Goal: Information Seeking & Learning: Learn about a topic

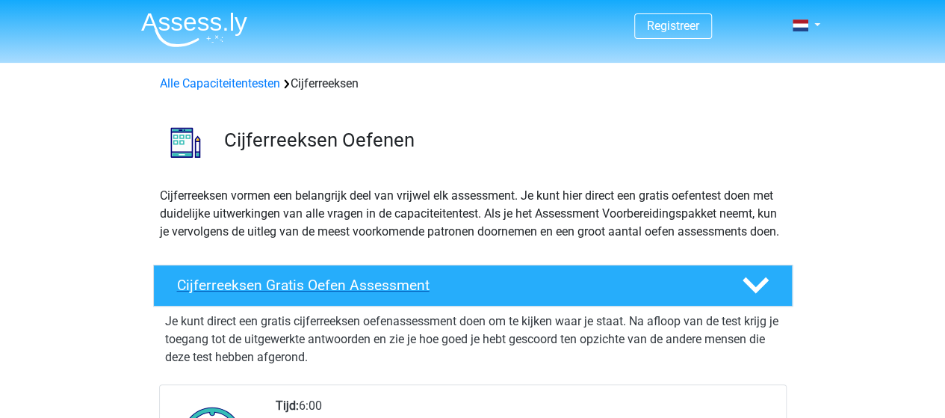
click at [764, 291] on icon at bounding box center [756, 285] width 26 height 26
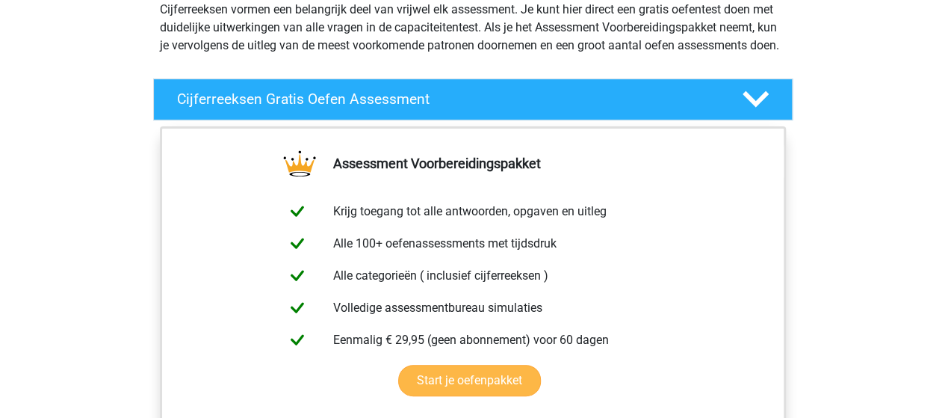
scroll to position [224, 0]
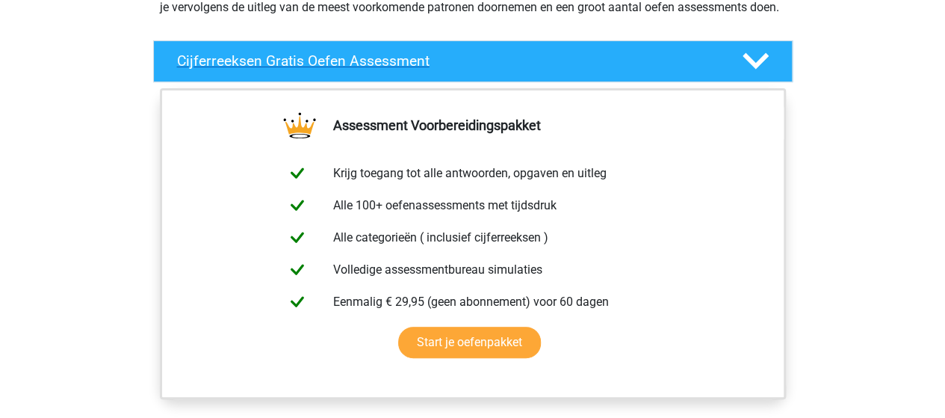
click at [758, 74] on icon at bounding box center [756, 61] width 26 height 26
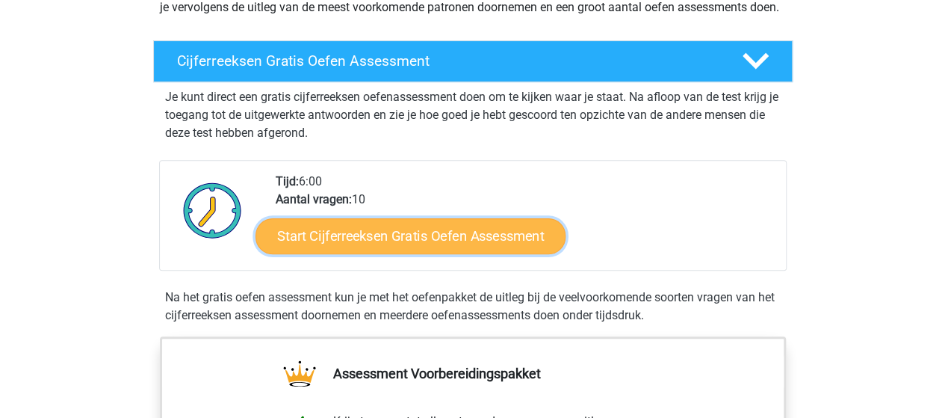
click at [483, 253] on link "Start Cijferreeksen Gratis Oefen Assessment" at bounding box center [411, 235] width 310 height 36
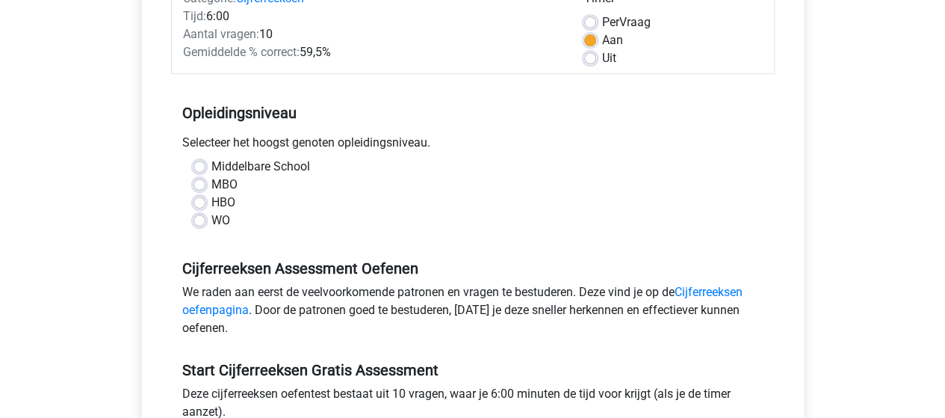
scroll to position [224, 0]
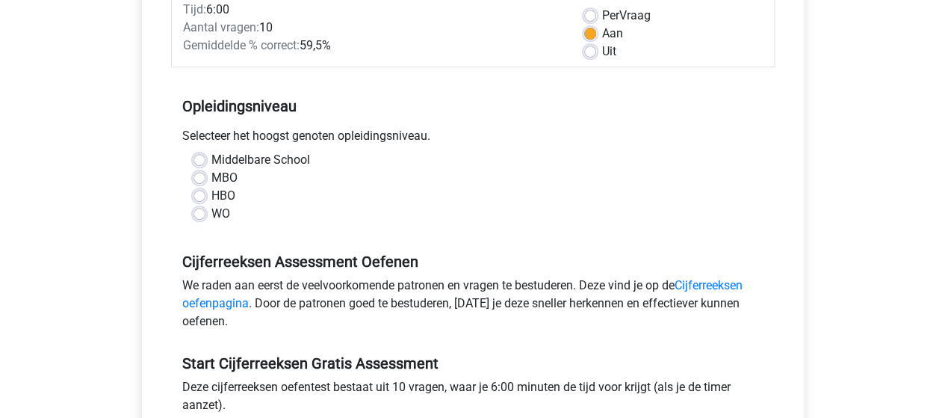
click at [211, 174] on label "MBO" at bounding box center [224, 178] width 26 height 18
click at [202, 174] on input "MBO" at bounding box center [200, 176] width 12 height 15
radio input "true"
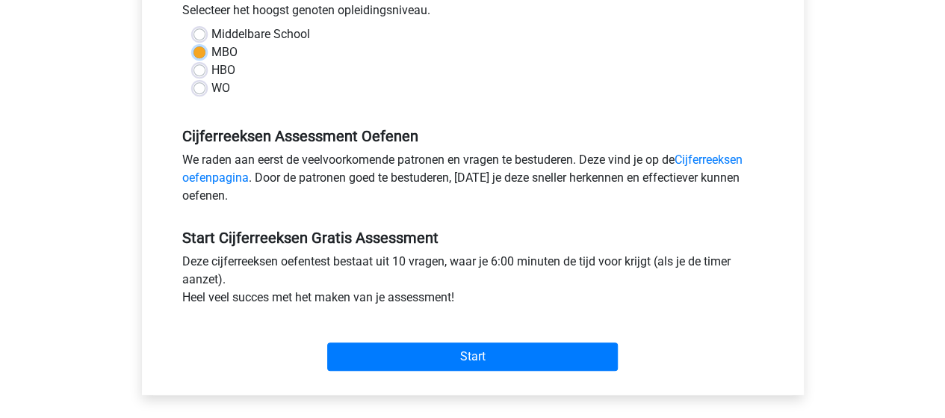
scroll to position [374, 0]
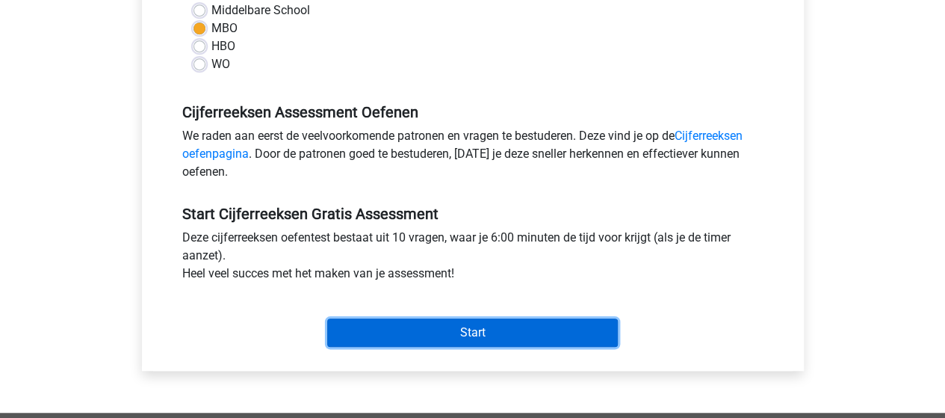
click at [443, 331] on input "Start" at bounding box center [472, 332] width 291 height 28
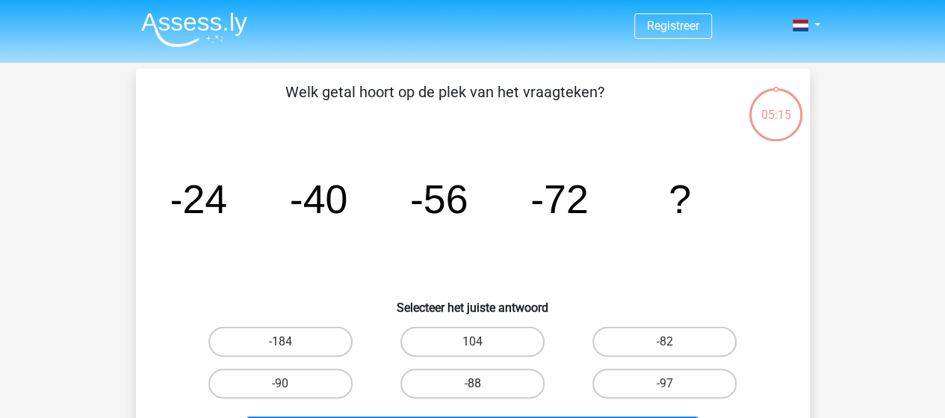
click at [485, 379] on label "-88" at bounding box center [473, 383] width 144 height 30
click at [482, 383] on input "-88" at bounding box center [477, 388] width 10 height 10
radio input "true"
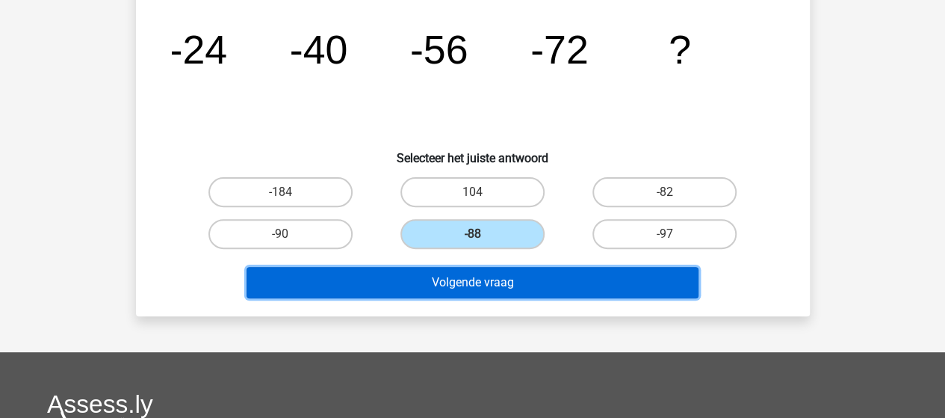
click at [533, 283] on button "Volgende vraag" at bounding box center [473, 282] width 452 height 31
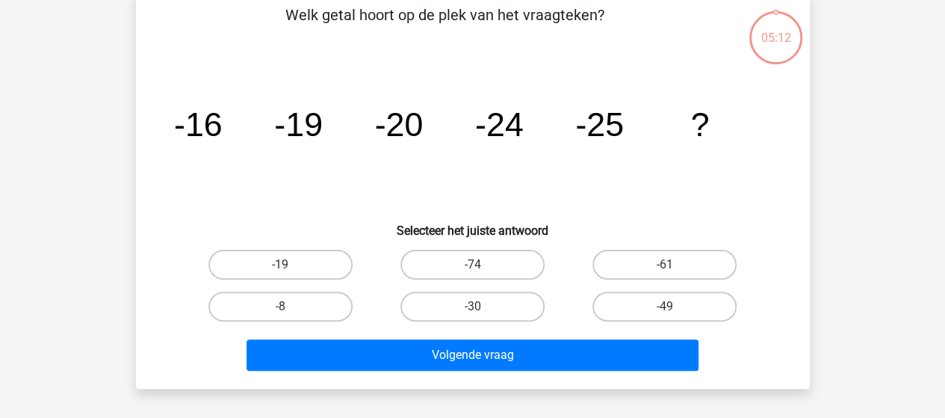
scroll to position [69, 0]
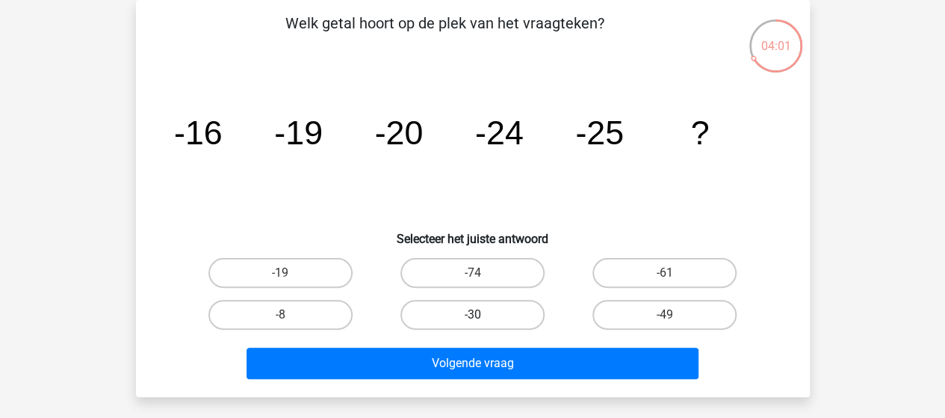
click at [511, 317] on label "-30" at bounding box center [473, 315] width 144 height 30
click at [482, 317] on input "-30" at bounding box center [477, 320] width 10 height 10
radio input "true"
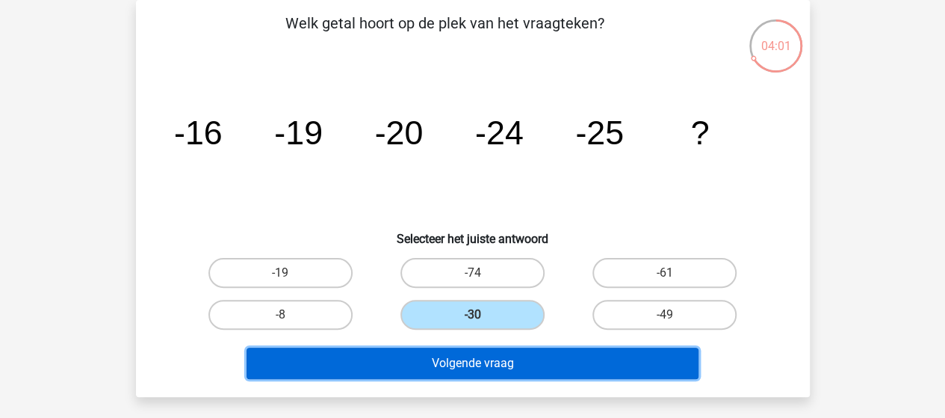
click at [506, 362] on button "Volgende vraag" at bounding box center [473, 362] width 452 height 31
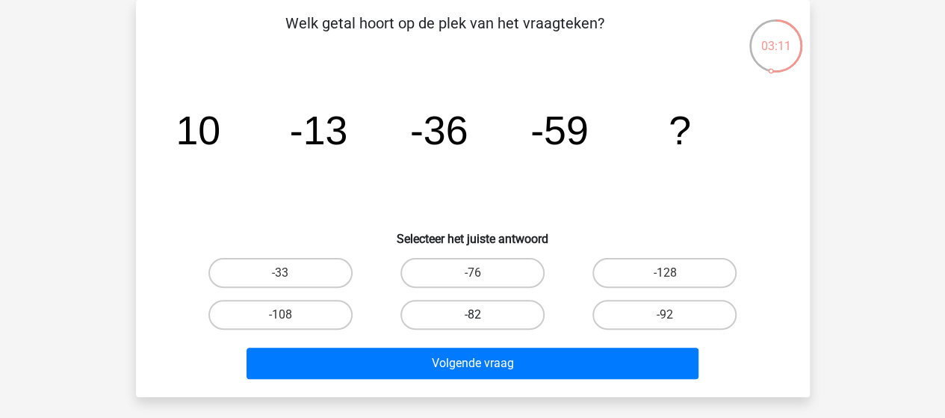
click at [509, 309] on label "-82" at bounding box center [473, 315] width 144 height 30
click at [482, 315] on input "-82" at bounding box center [477, 320] width 10 height 10
radio input "true"
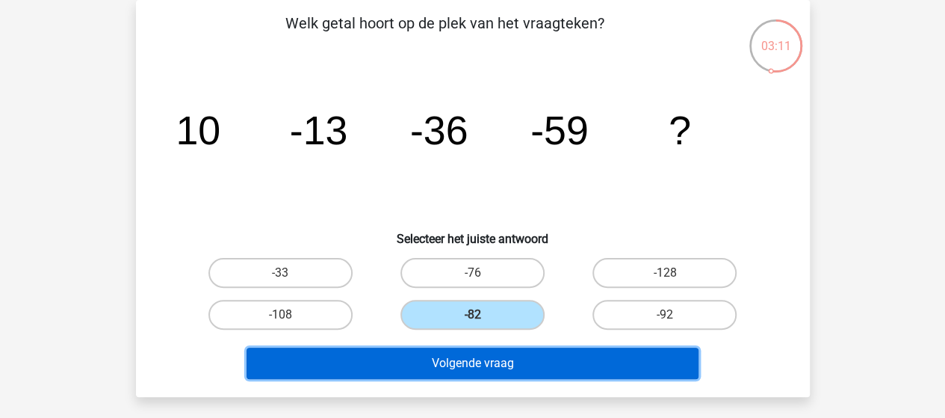
click at [502, 370] on button "Volgende vraag" at bounding box center [473, 362] width 452 height 31
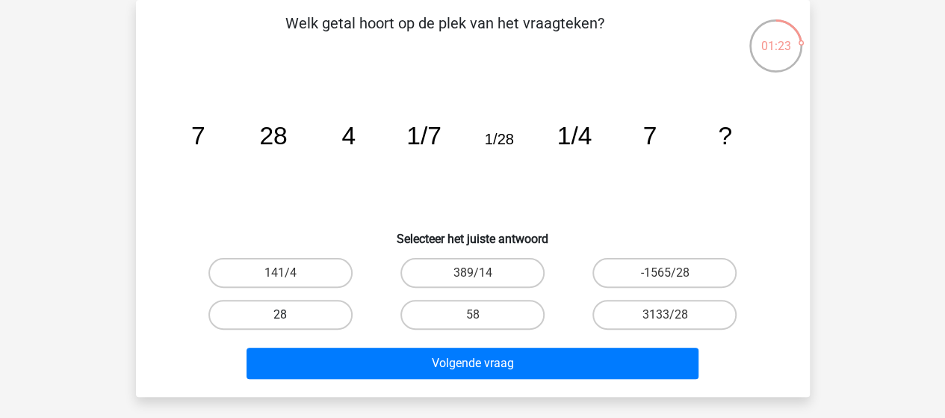
click at [318, 312] on label "28" at bounding box center [280, 315] width 144 height 30
click at [290, 315] on input "28" at bounding box center [285, 320] width 10 height 10
radio input "true"
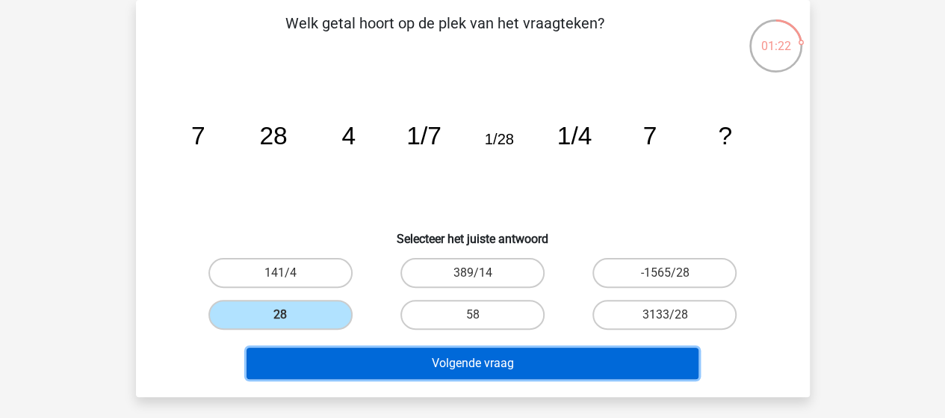
click at [382, 359] on button "Volgende vraag" at bounding box center [473, 362] width 452 height 31
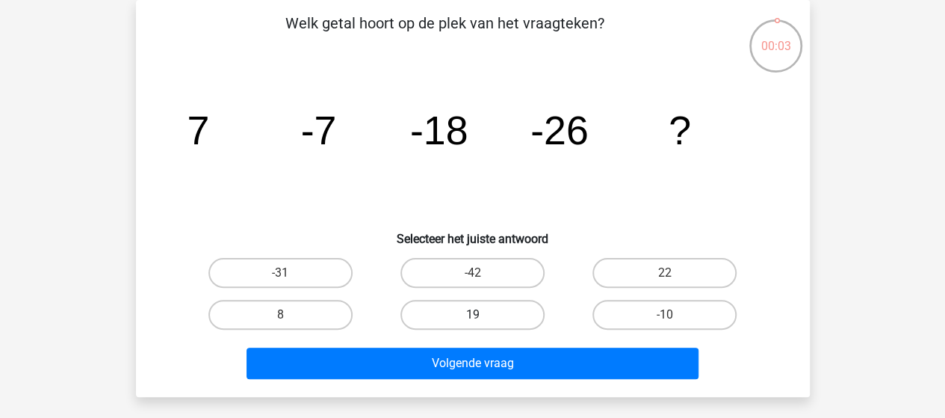
click at [487, 312] on label "19" at bounding box center [473, 315] width 144 height 30
click at [482, 315] on input "19" at bounding box center [477, 320] width 10 height 10
radio input "true"
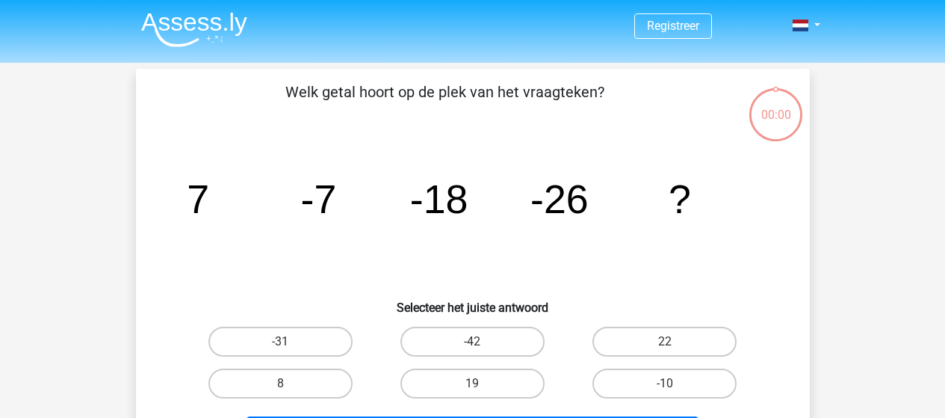
scroll to position [69, 0]
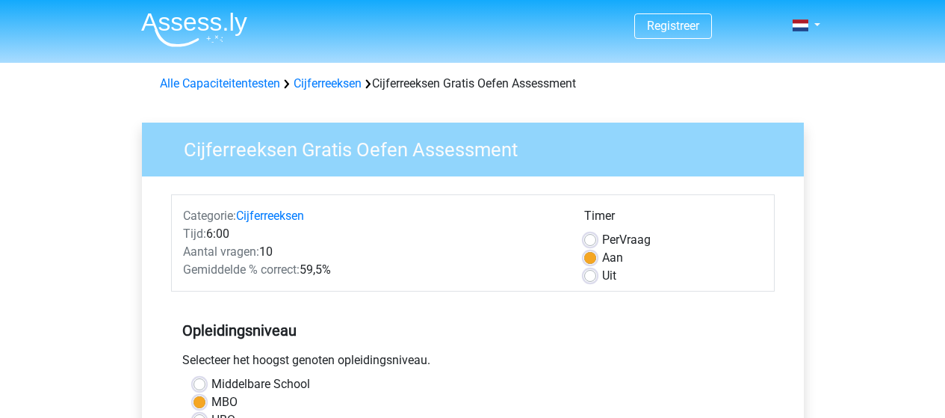
scroll to position [374, 0]
